Goal: Entertainment & Leisure: Consume media (video, audio)

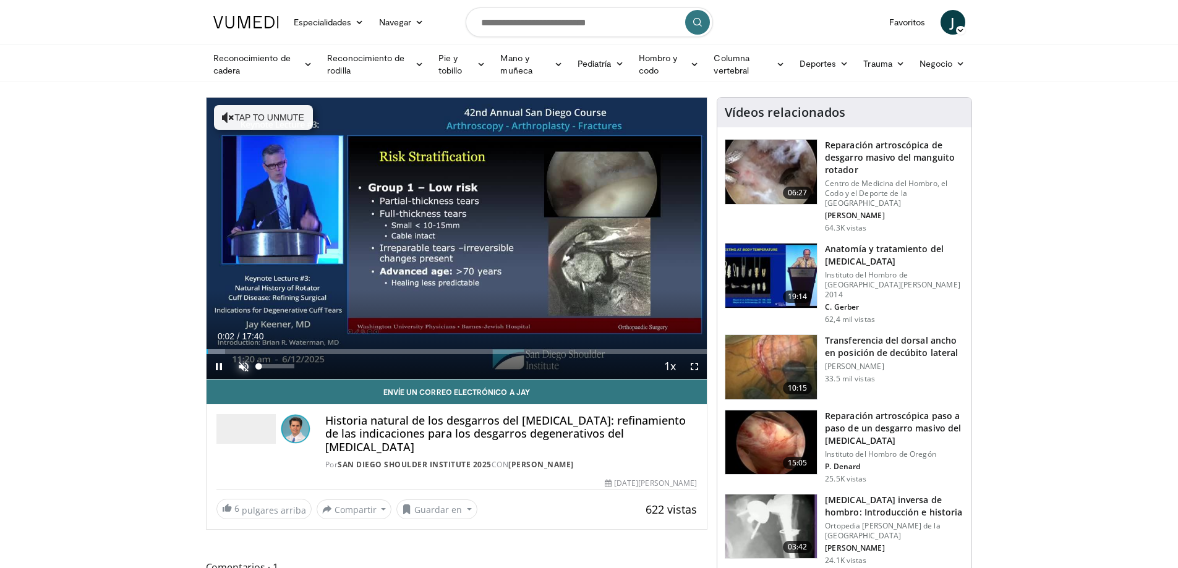
click at [241, 364] on span "Video Player" at bounding box center [243, 366] width 25 height 25
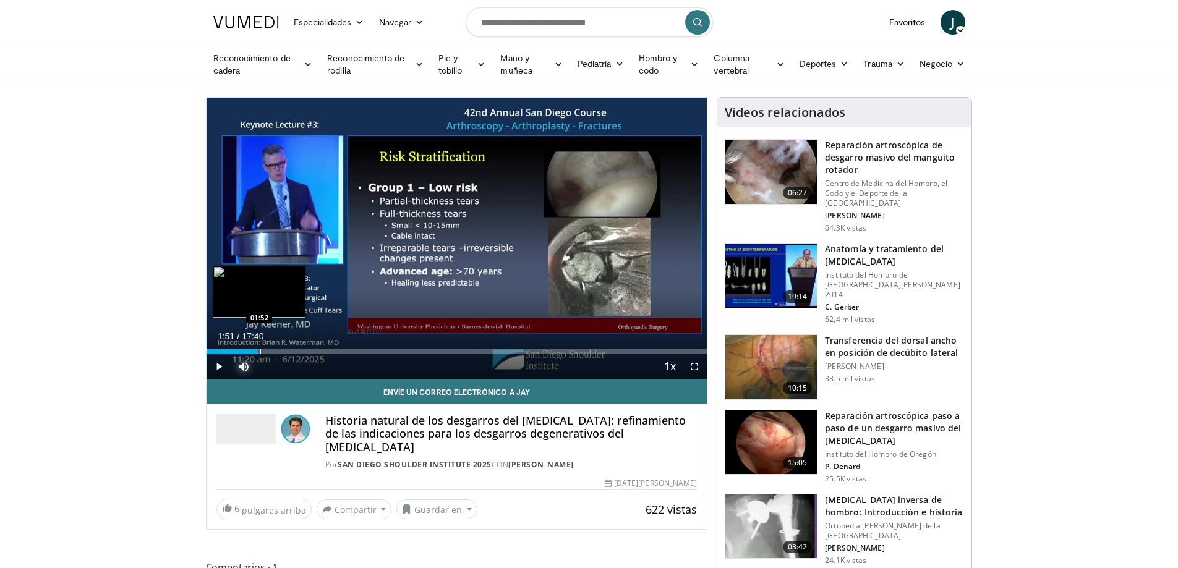
click at [260, 349] on div "Progress Bar" at bounding box center [260, 351] width 1 height 5
